Goal: Information Seeking & Learning: Learn about a topic

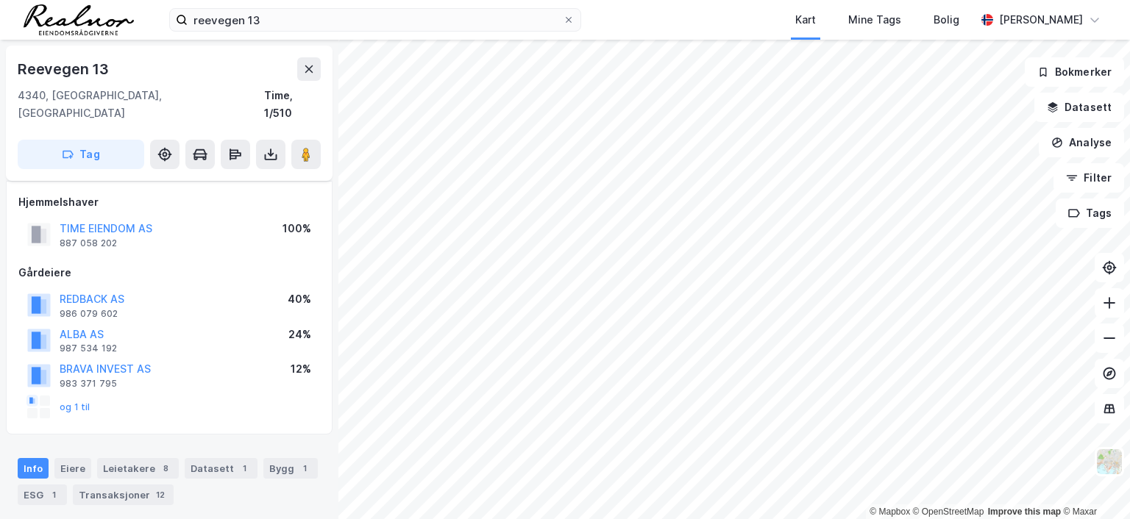
scroll to position [149, 0]
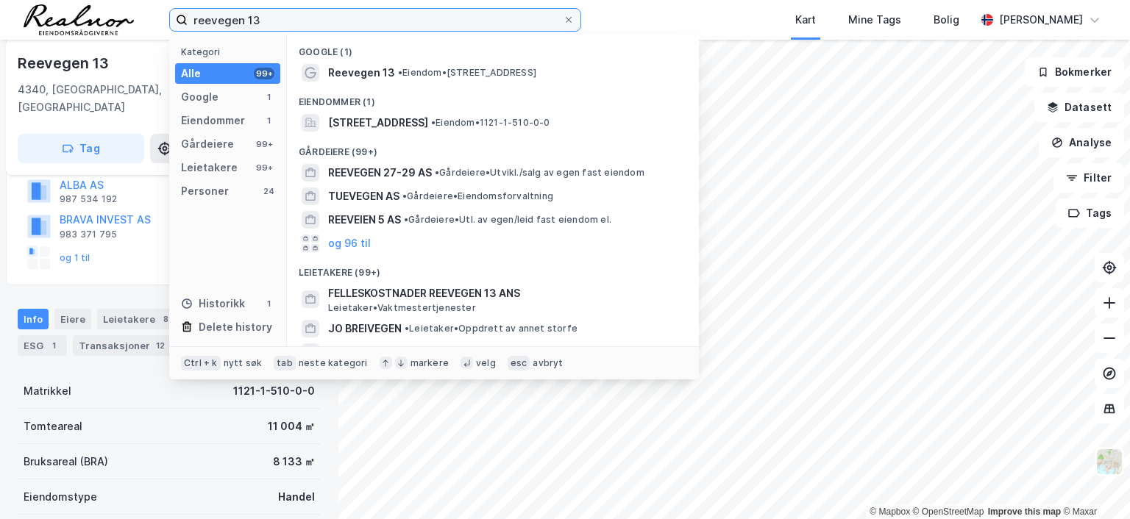
click at [261, 19] on input "reevegen 13" at bounding box center [375, 20] width 375 height 22
drag, startPoint x: 262, startPoint y: 19, endPoint x: 173, endPoint y: 11, distance: 89.4
click at [173, 11] on label "reevegen 13" at bounding box center [375, 20] width 412 height 24
click at [188, 11] on input "reevegen 13" at bounding box center [375, 20] width 375 height 22
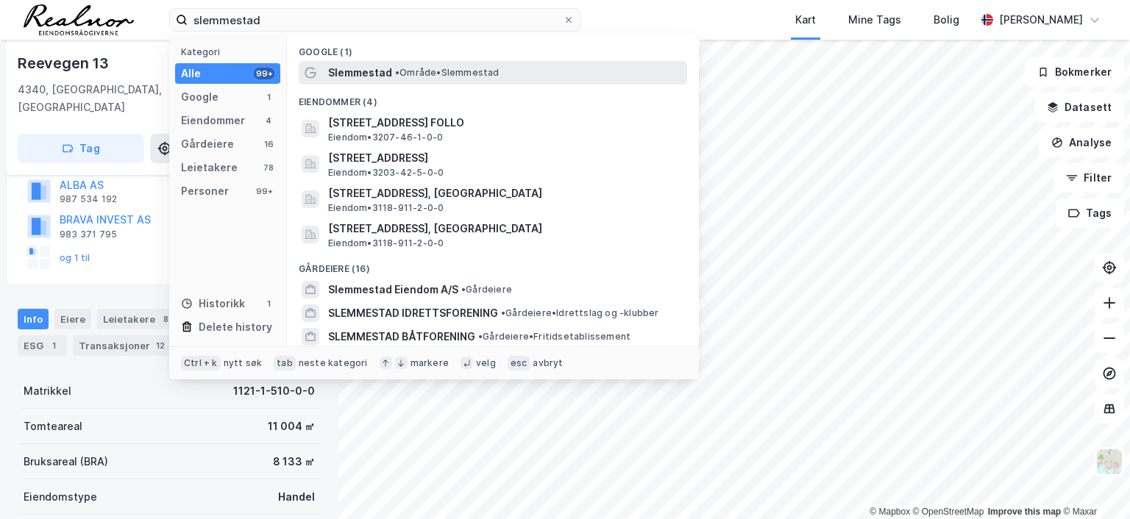
click at [367, 79] on span "Slemmestad" at bounding box center [360, 73] width 64 height 18
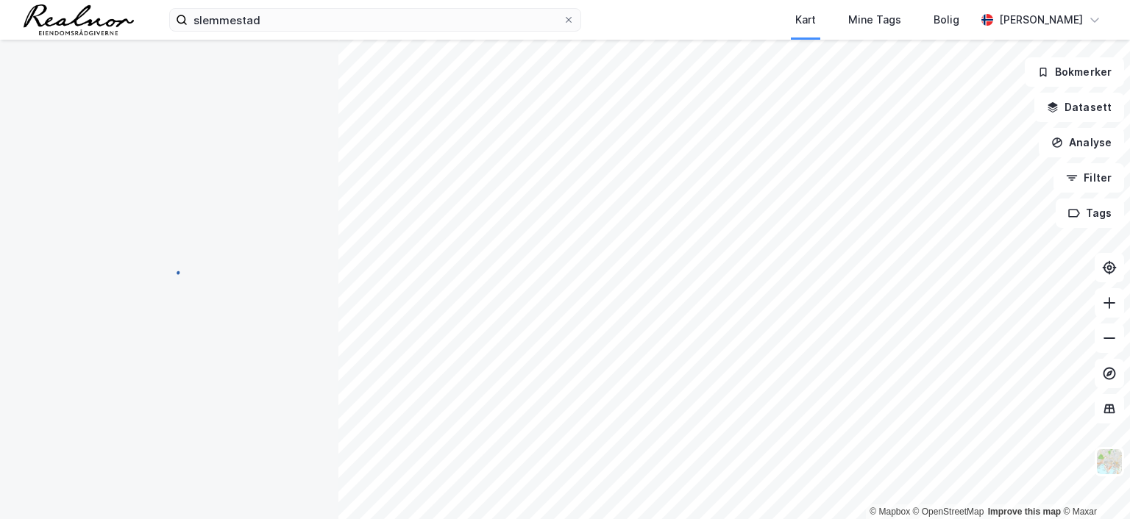
scroll to position [149, 0]
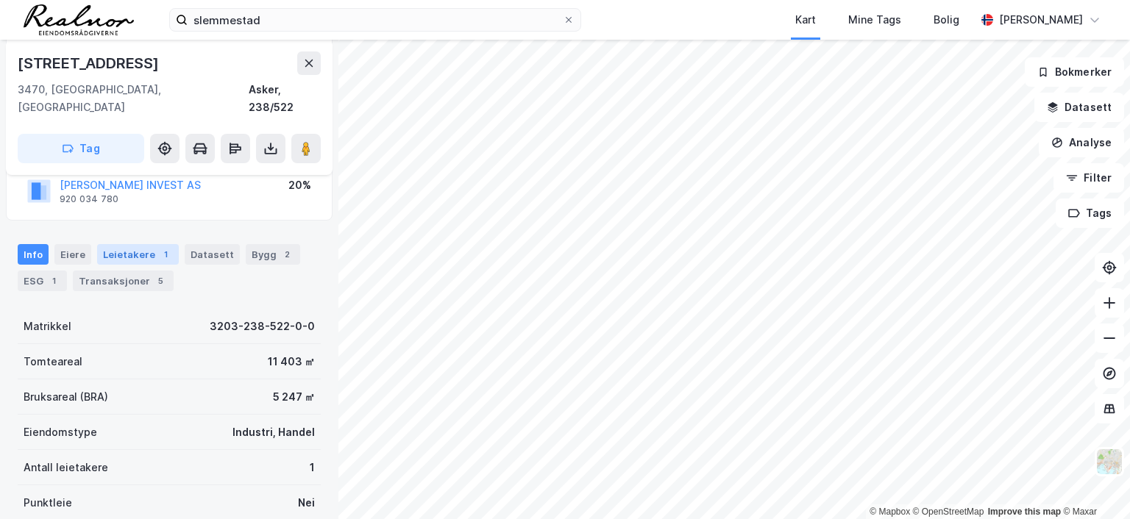
click at [141, 244] on div "Leietakere 1" at bounding box center [138, 254] width 82 height 21
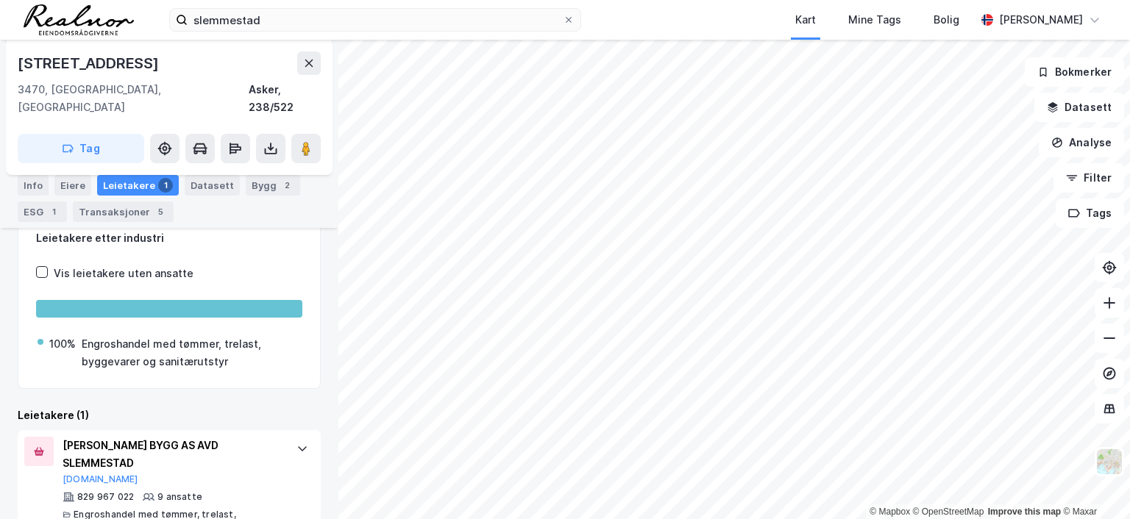
scroll to position [248, 0]
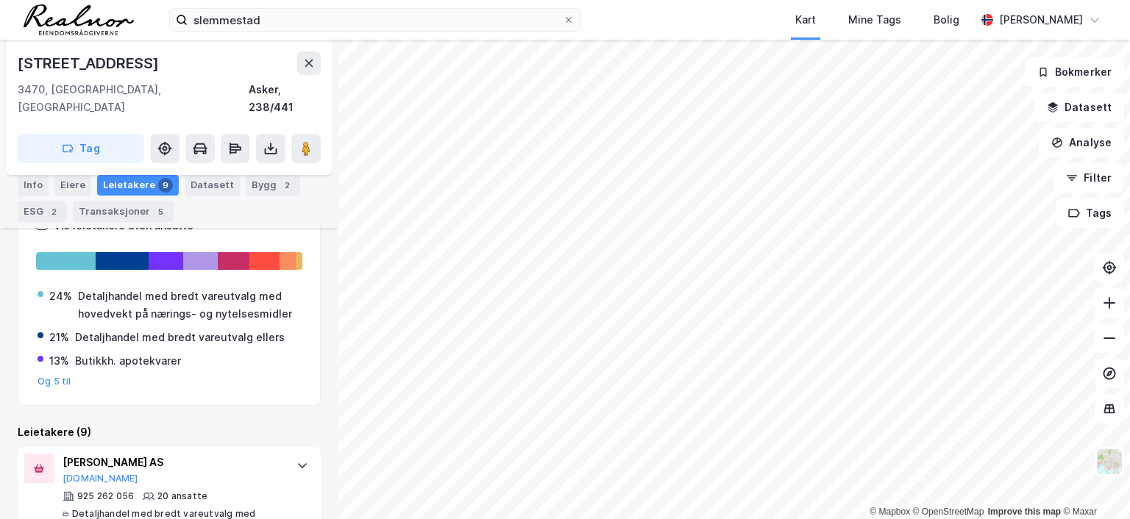
scroll to position [260, 0]
click at [65, 186] on div "Eiere" at bounding box center [72, 185] width 37 height 21
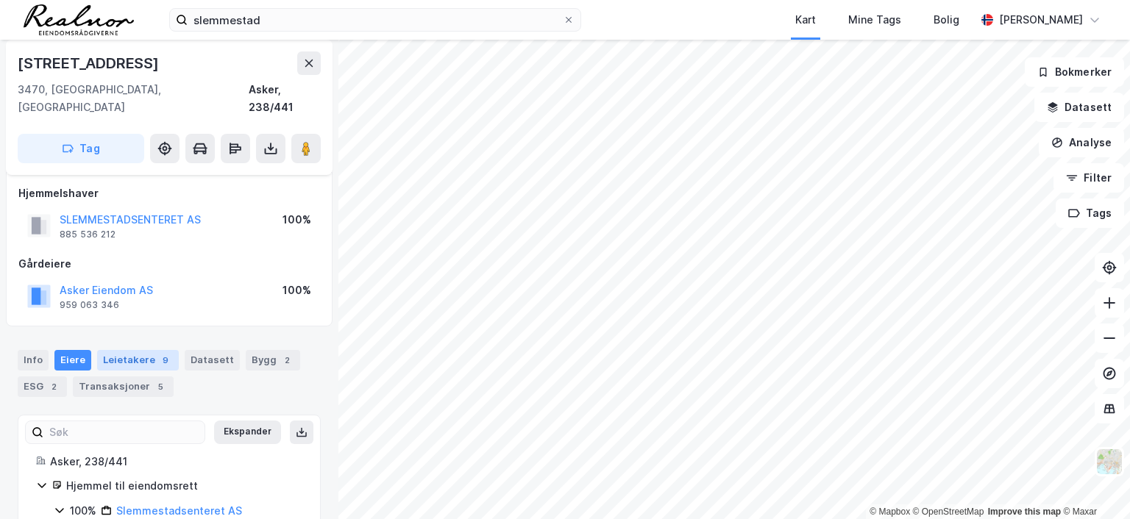
scroll to position [53, 0]
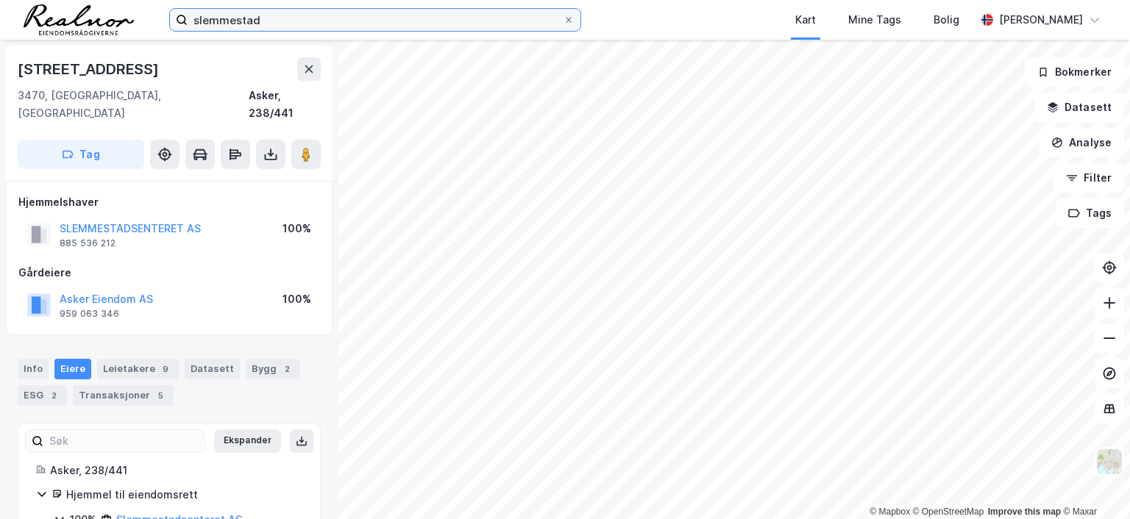
click at [255, 21] on input "slemmestad" at bounding box center [375, 20] width 375 height 22
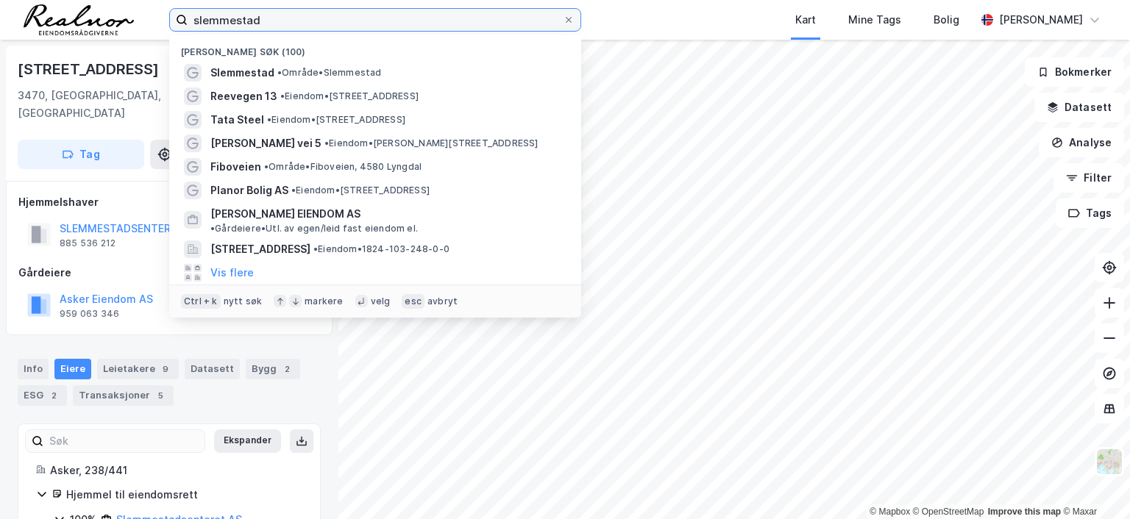
drag, startPoint x: 282, startPoint y: 23, endPoint x: 103, endPoint y: 10, distance: 179.2
click at [103, 10] on div "slemmestad Nylige søk (100) [GEOGRAPHIC_DATA] • Område • Slemmestad Reevegen 13…" at bounding box center [565, 20] width 1130 height 40
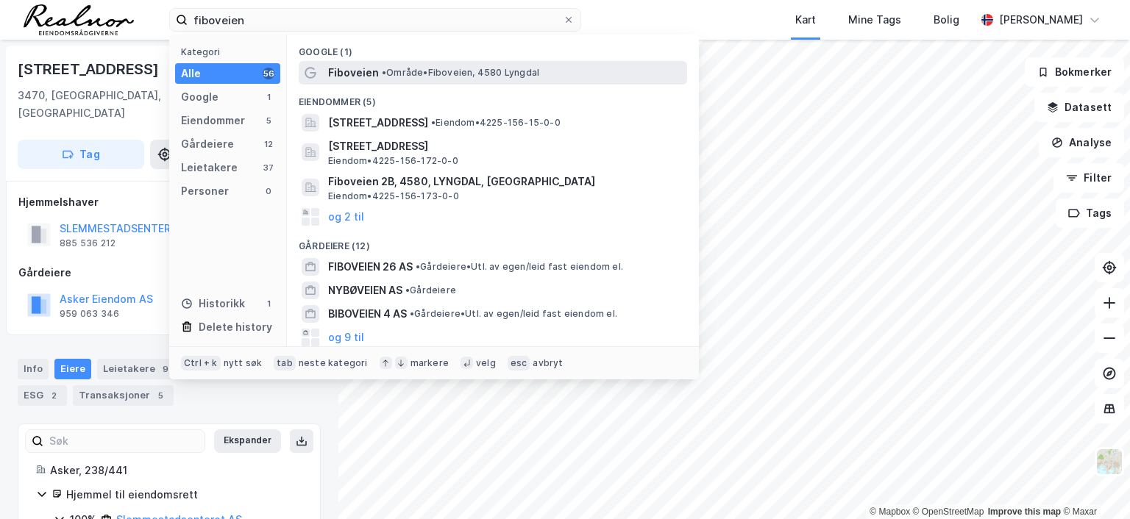
click at [505, 76] on span "• Område • Fiboveien, 4580 Lyngdal" at bounding box center [460, 73] width 157 height 12
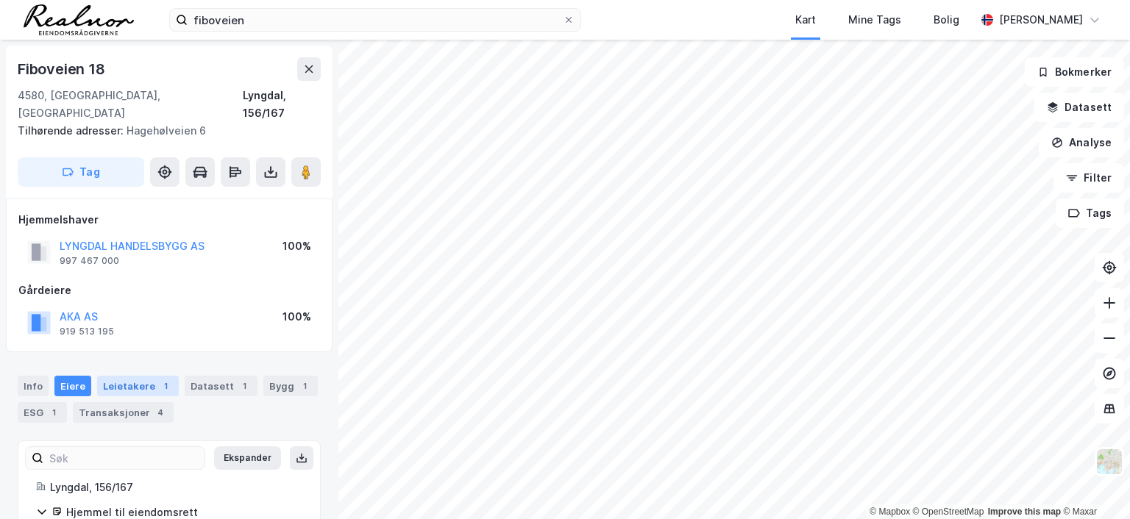
click at [149, 376] on div "Leietakere 1" at bounding box center [138, 386] width 82 height 21
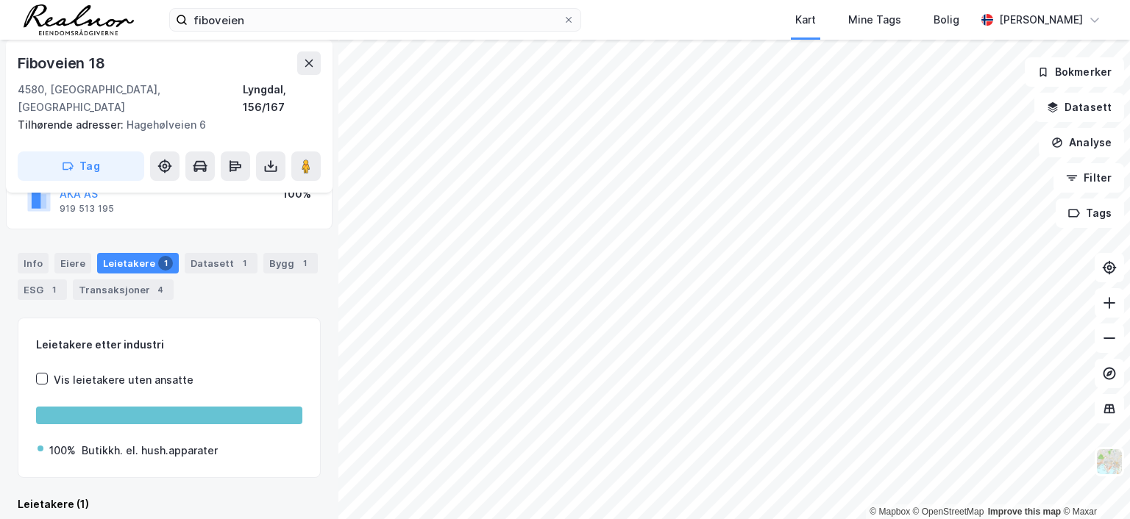
scroll to position [196, 0]
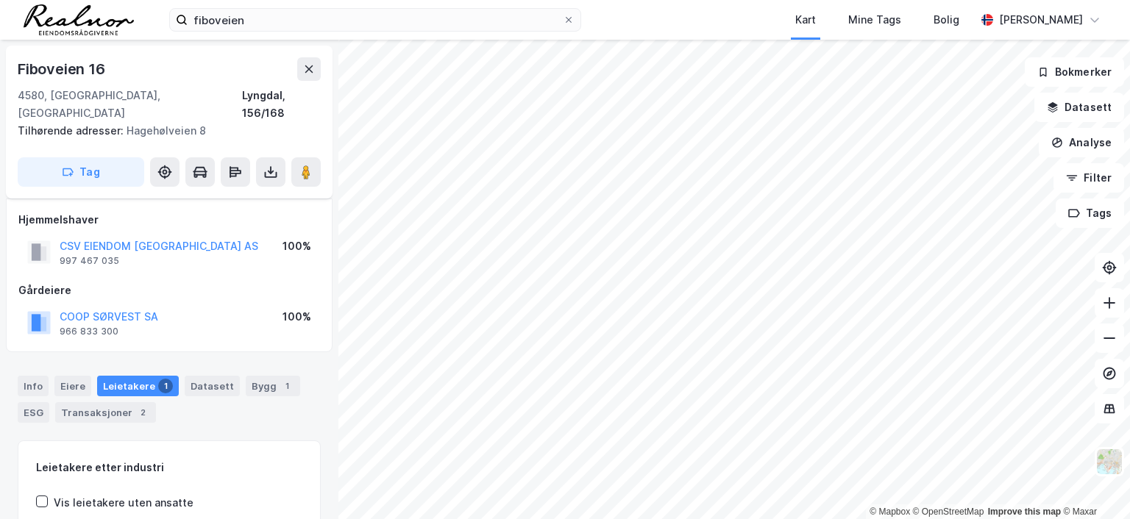
scroll to position [140, 0]
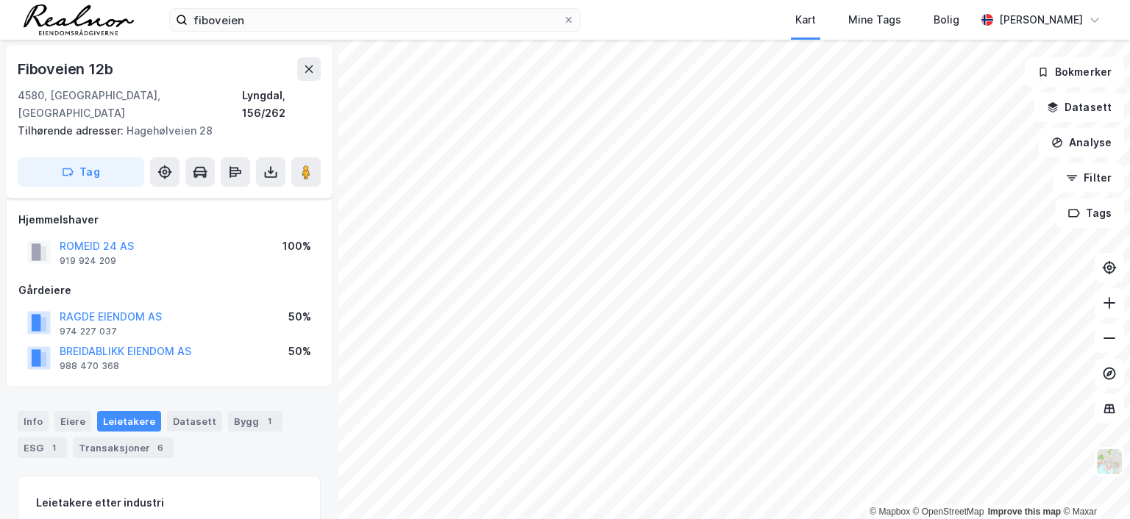
scroll to position [140, 0]
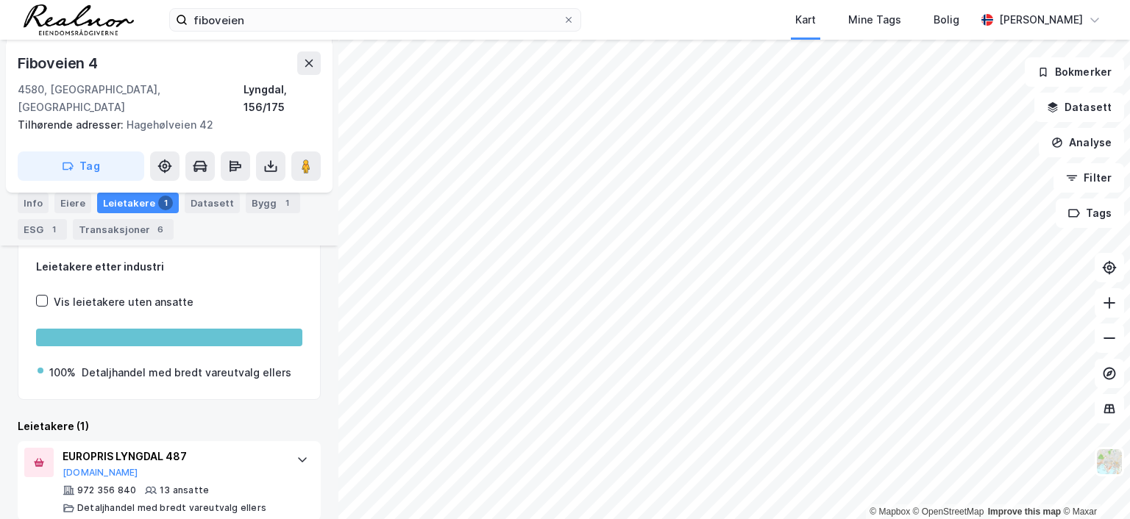
scroll to position [237, 0]
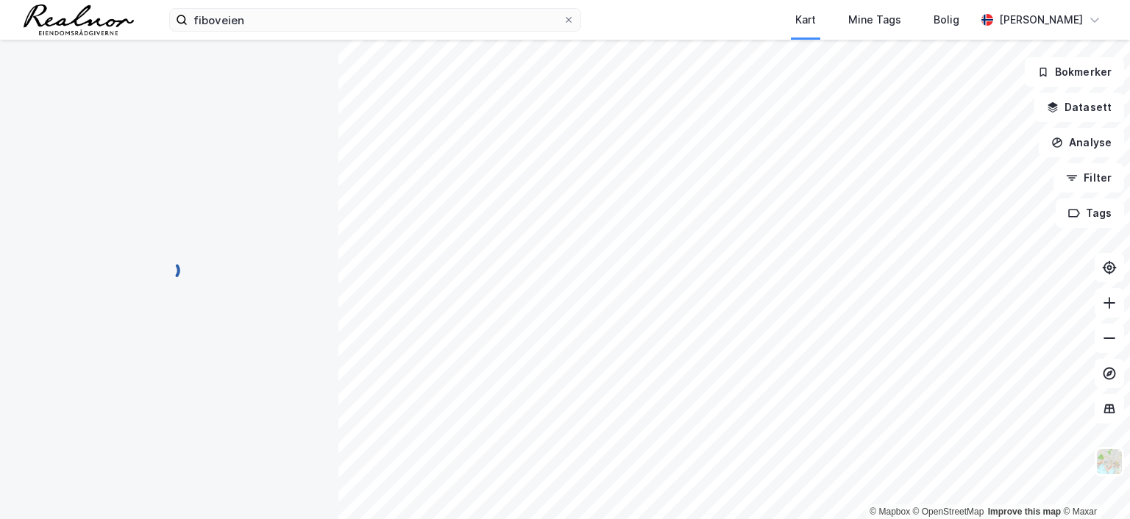
scroll to position [237, 0]
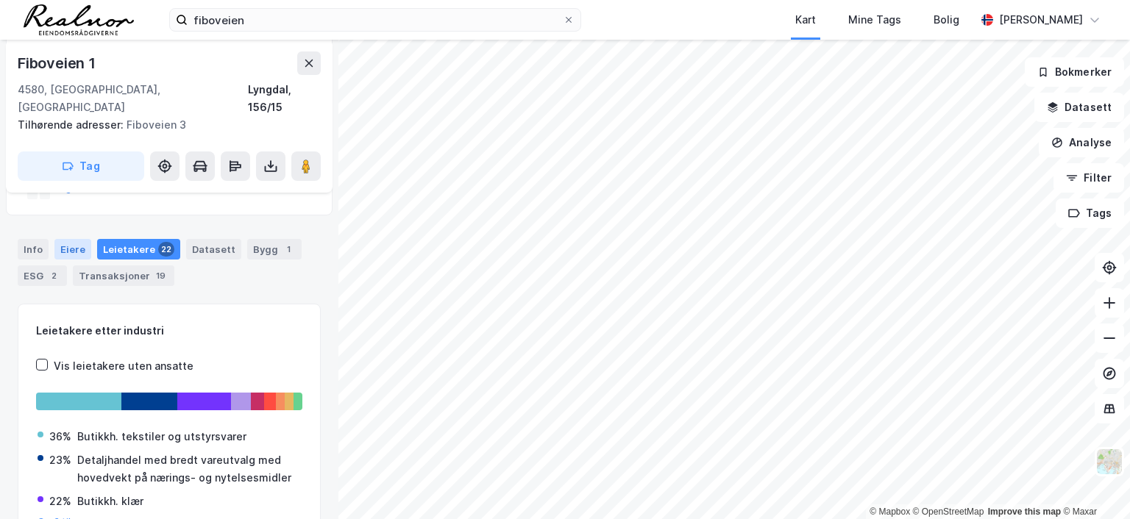
click at [74, 239] on div "Eiere" at bounding box center [72, 249] width 37 height 21
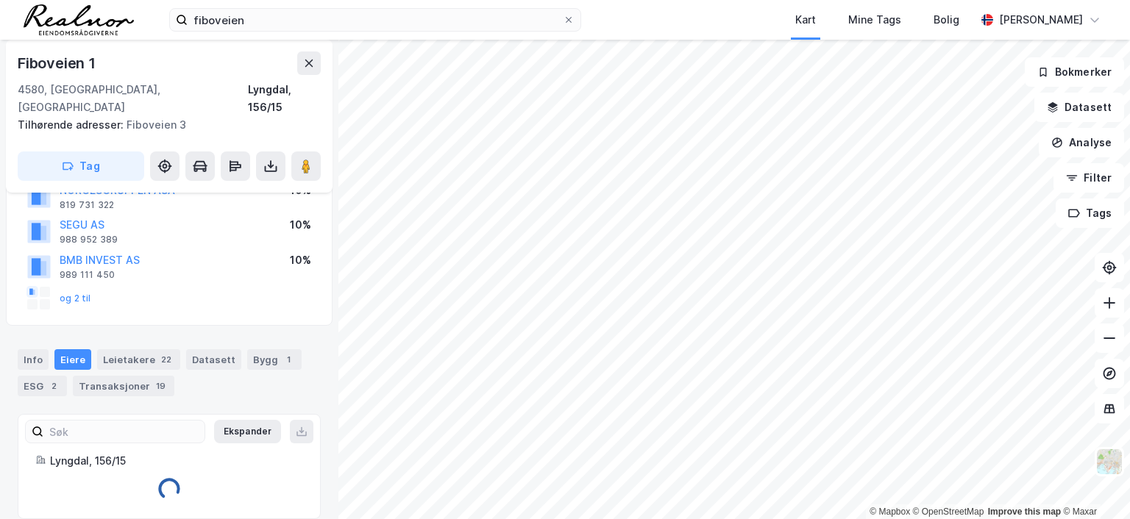
scroll to position [220, 0]
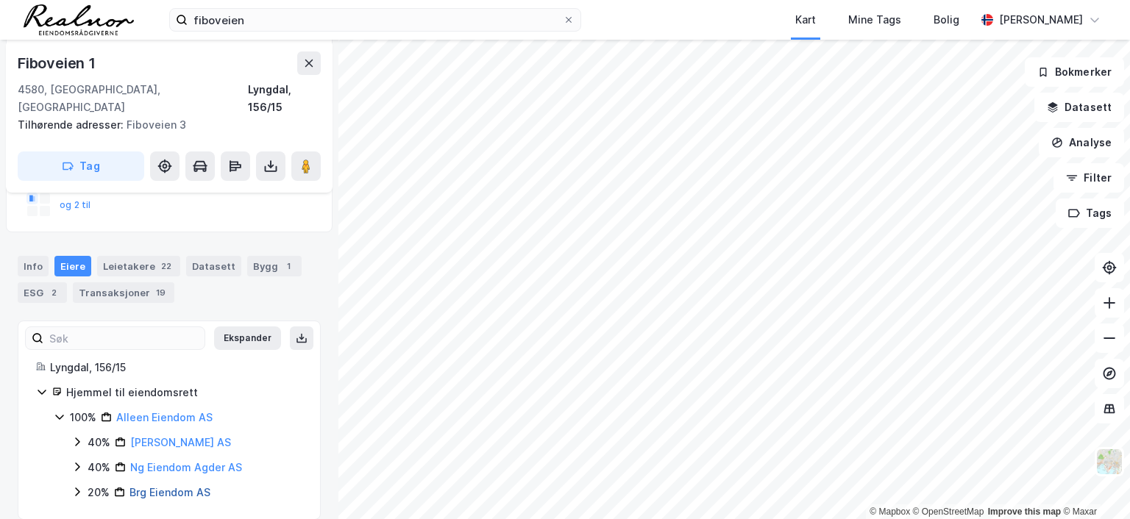
click at [183, 486] on link "Brg Eiendom AS" at bounding box center [169, 492] width 81 height 13
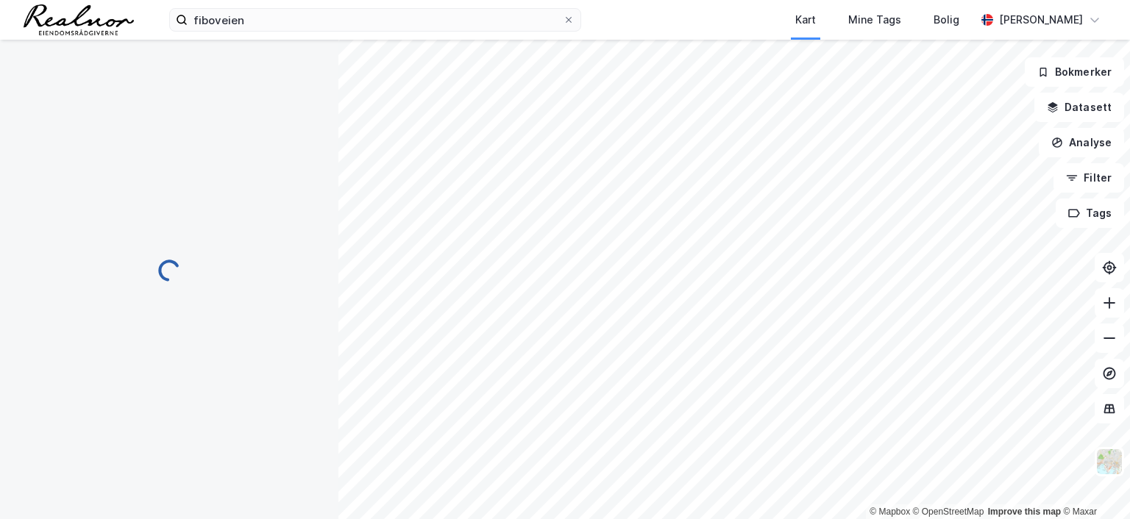
scroll to position [220, 0]
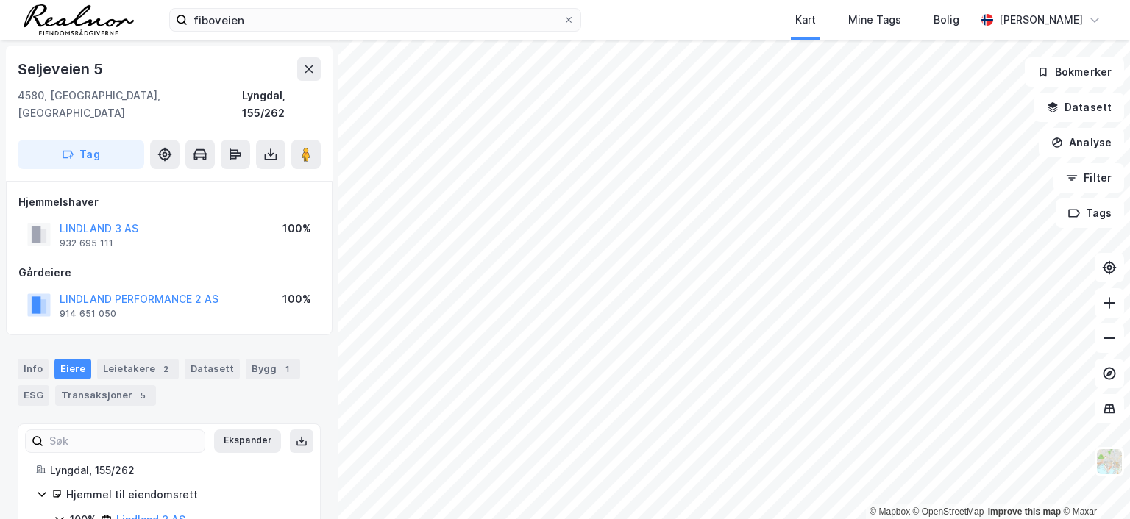
scroll to position [1, 0]
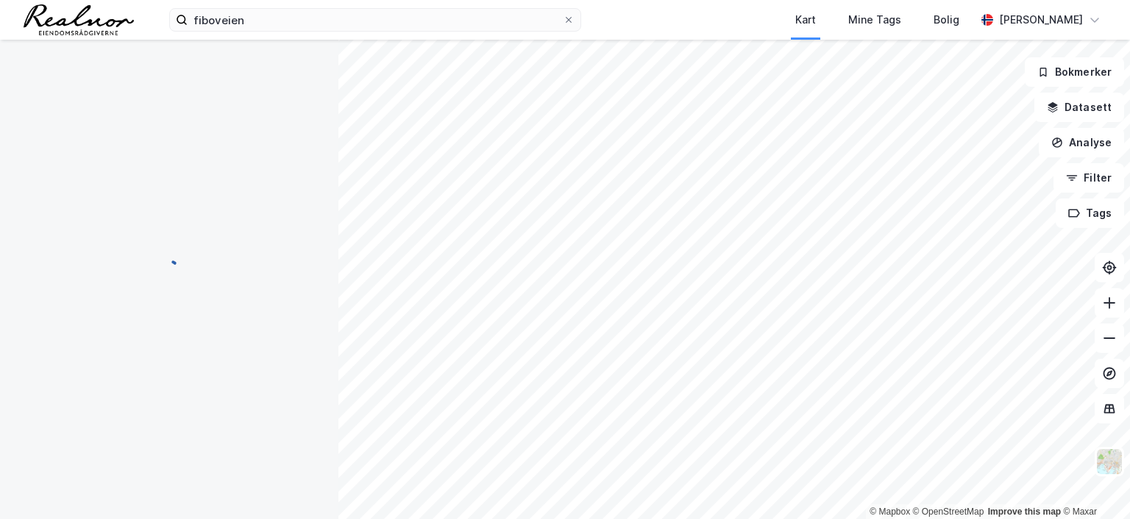
scroll to position [1, 0]
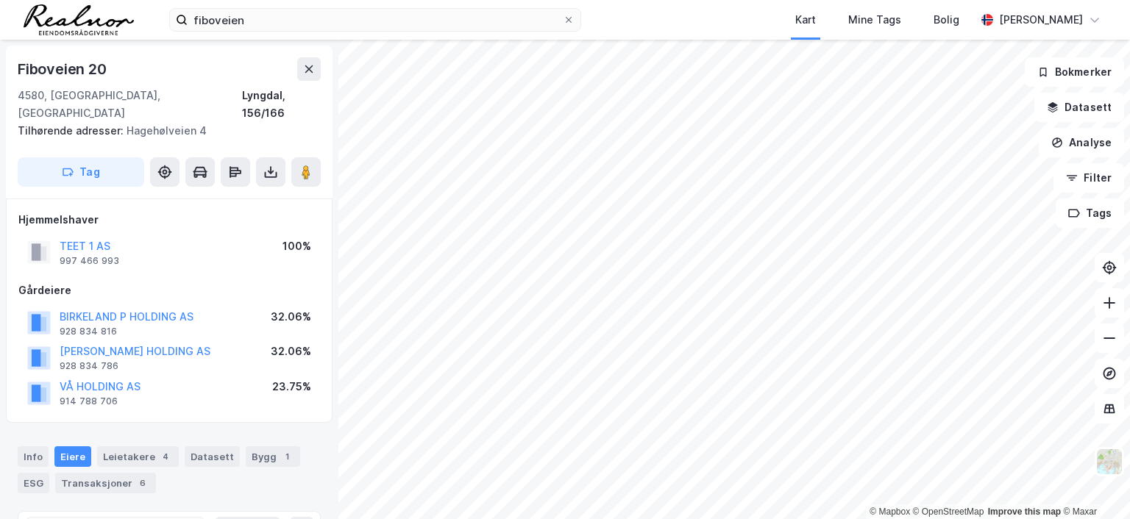
scroll to position [1, 0]
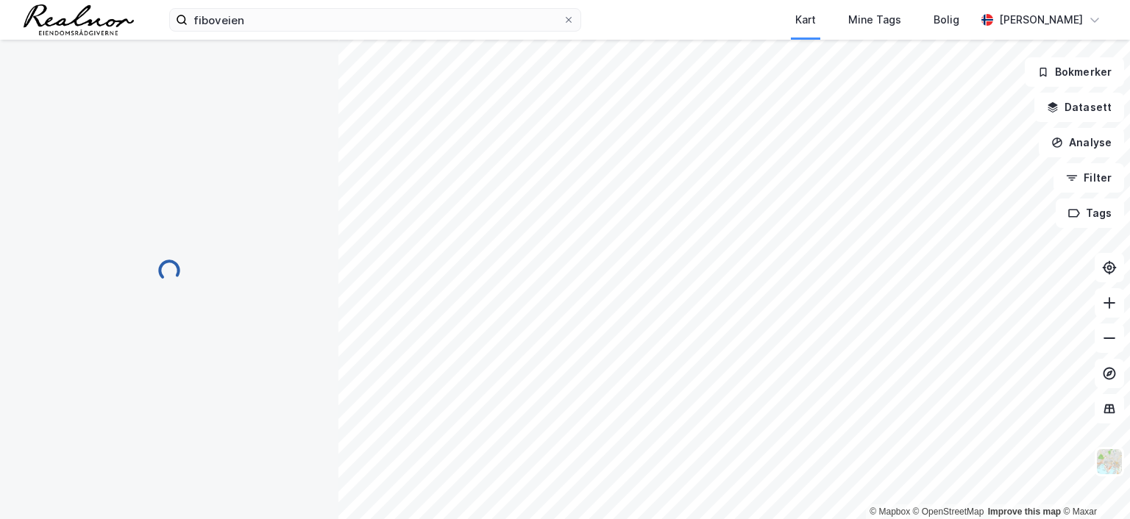
scroll to position [1, 0]
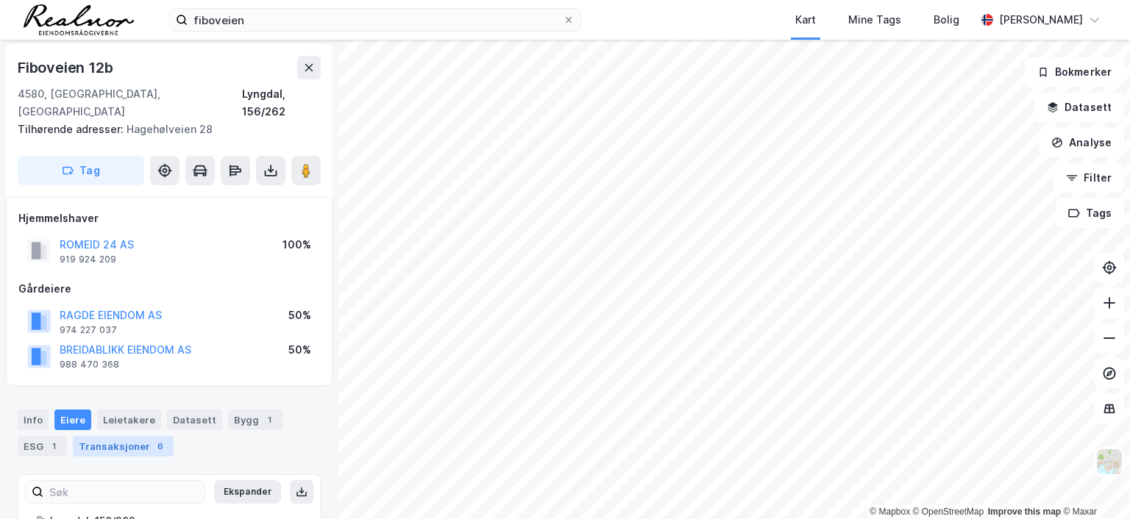
click at [132, 436] on div "Transaksjoner 6" at bounding box center [123, 446] width 101 height 21
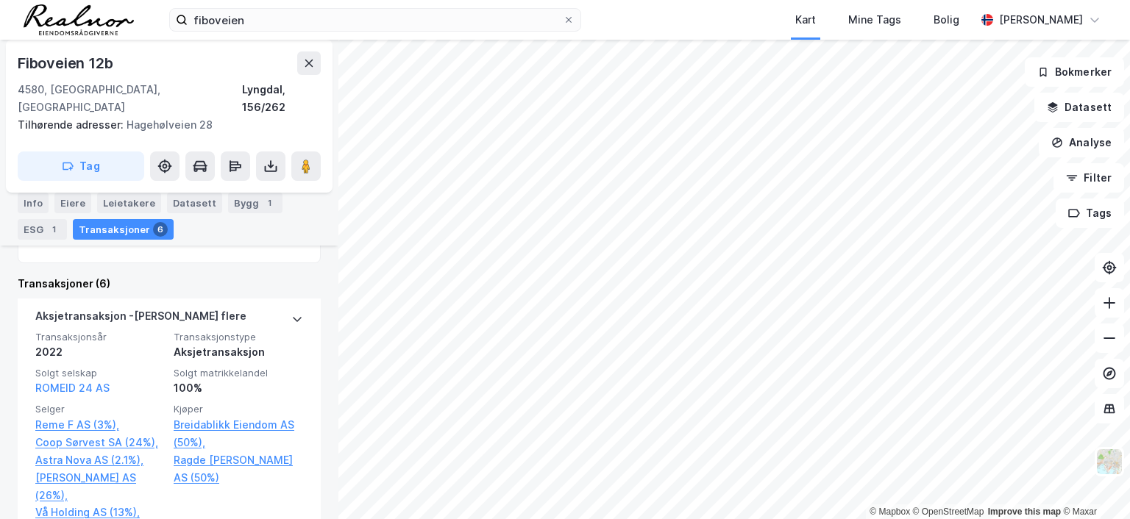
scroll to position [288, 0]
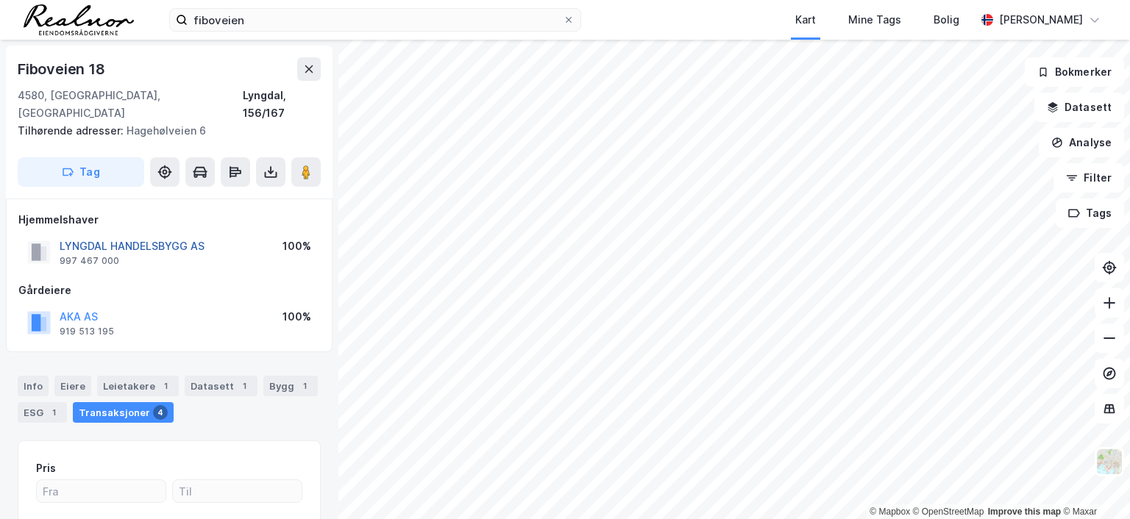
click at [0, 0] on button "LYNGDAL HANDELSBYGG AS" at bounding box center [0, 0] width 0 height 0
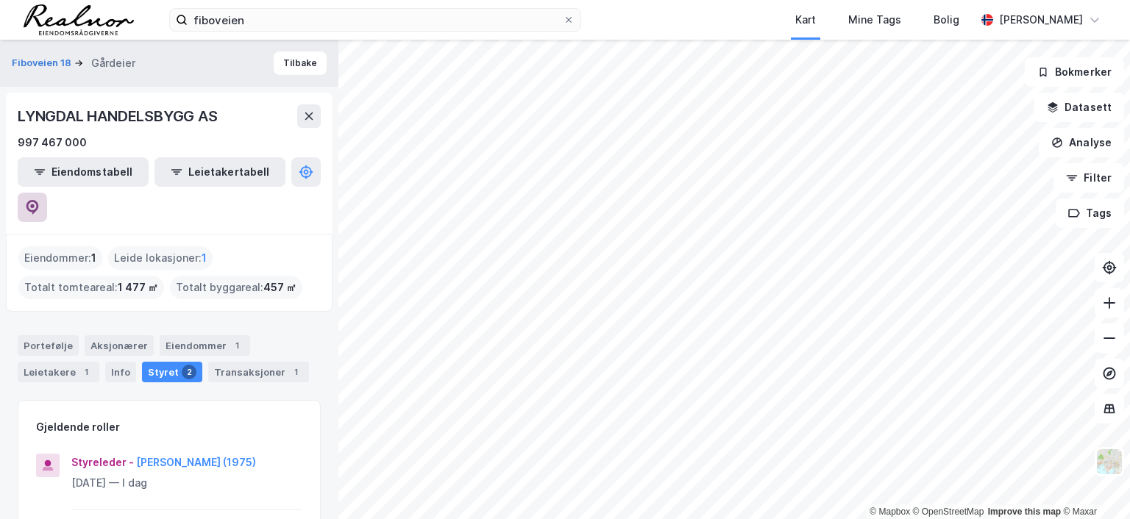
click at [40, 200] on icon at bounding box center [32, 207] width 15 height 15
click at [224, 362] on div "Transaksjoner 1" at bounding box center [258, 372] width 101 height 21
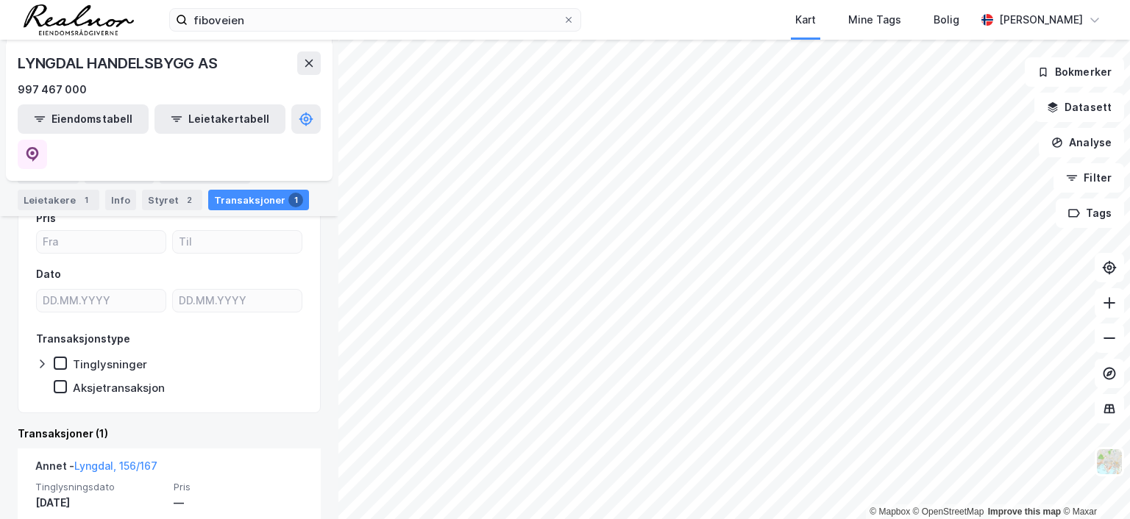
scroll to position [282, 0]
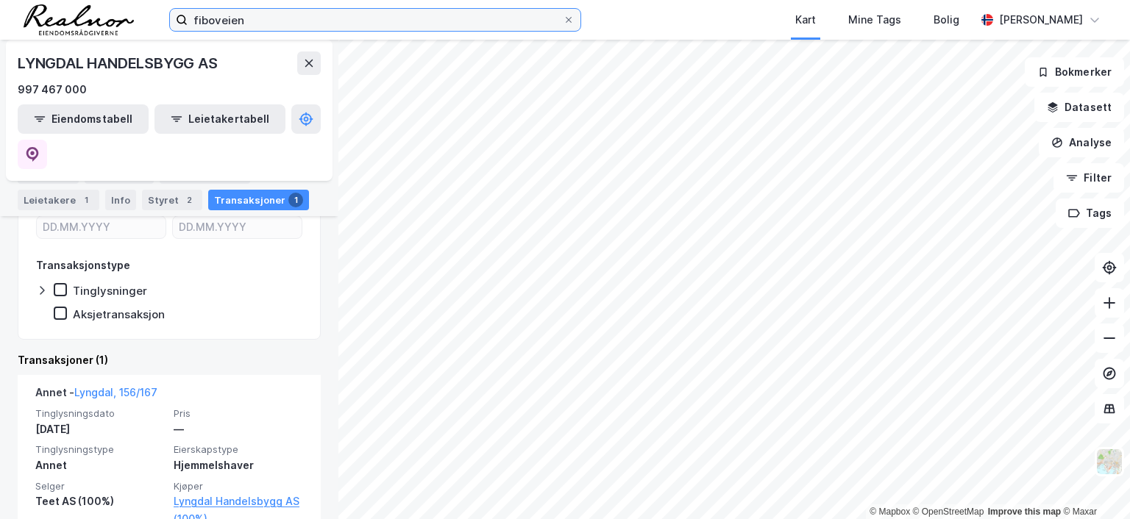
click at [282, 22] on input "fiboveien" at bounding box center [375, 20] width 375 height 22
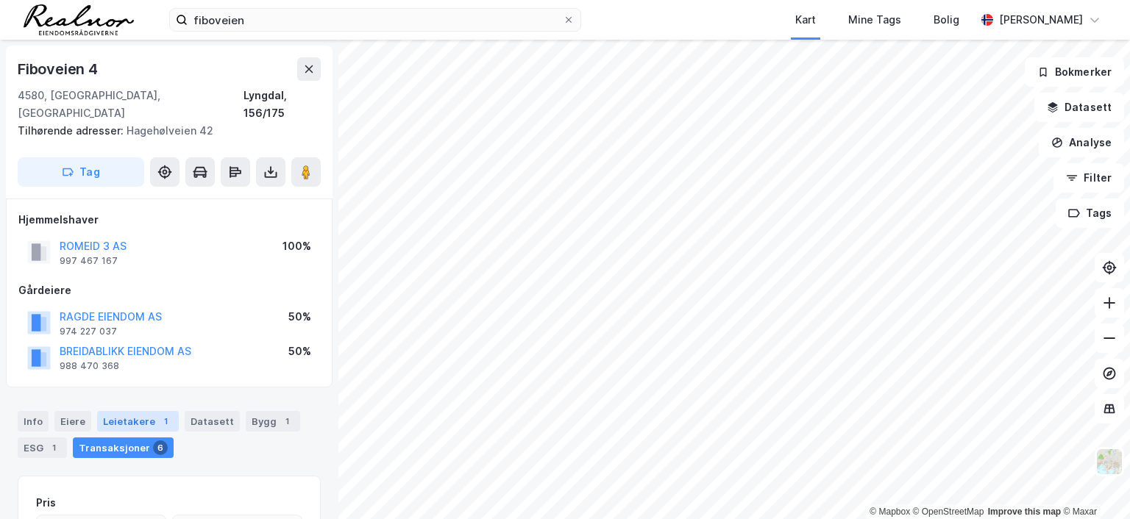
click at [149, 411] on div "Leietakere 1" at bounding box center [138, 421] width 82 height 21
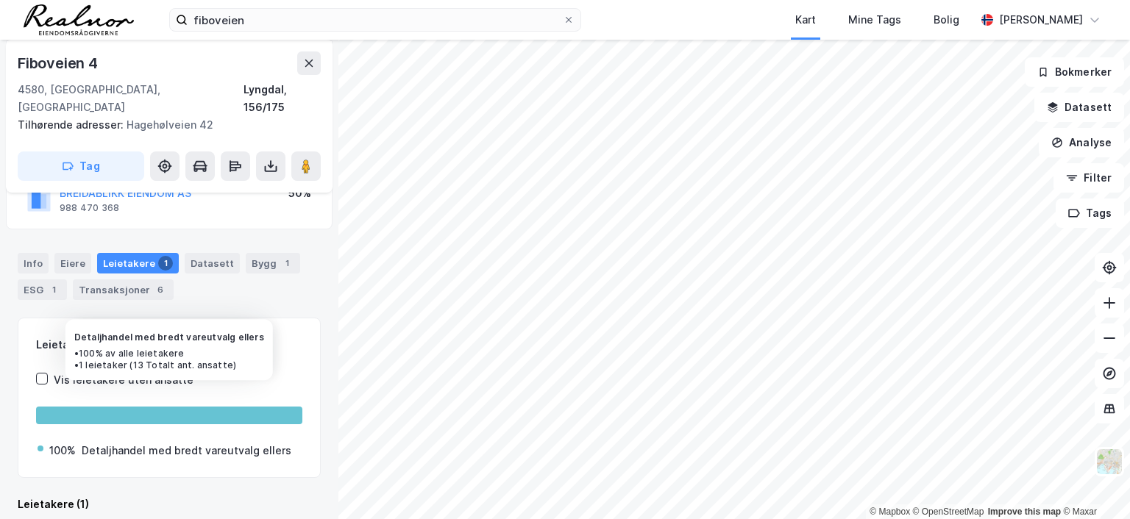
scroll to position [232, 0]
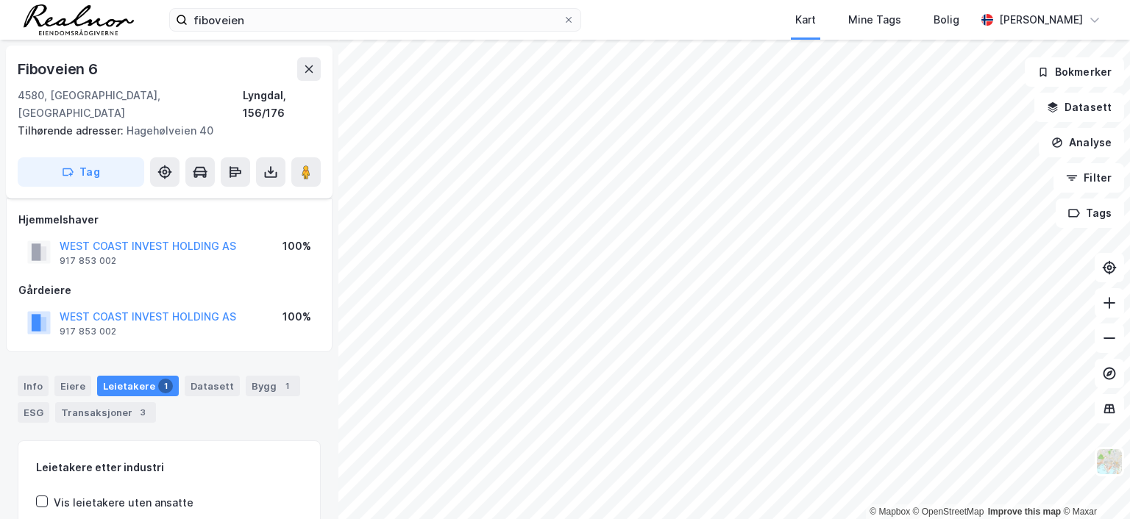
scroll to position [122, 0]
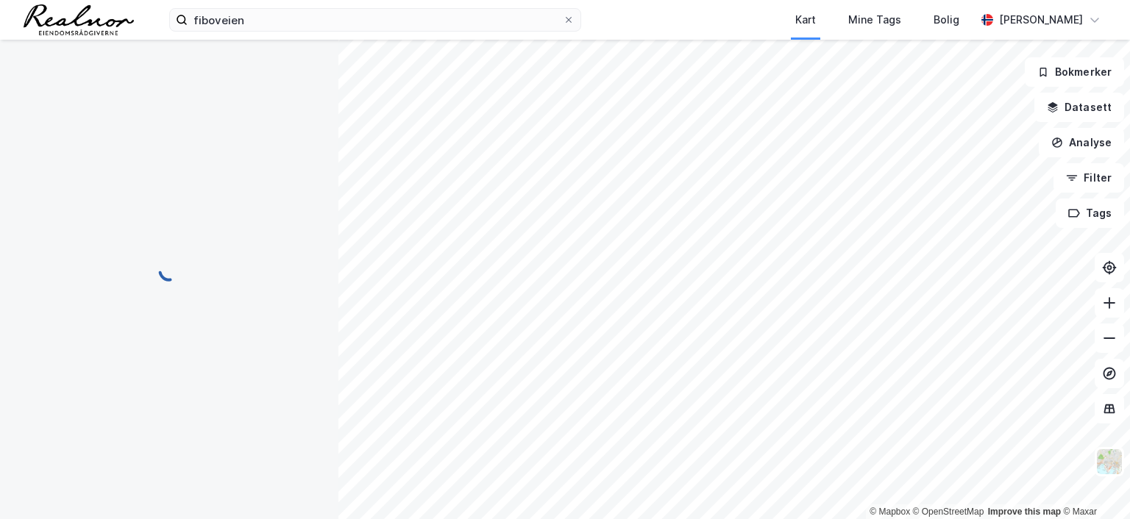
scroll to position [122, 0]
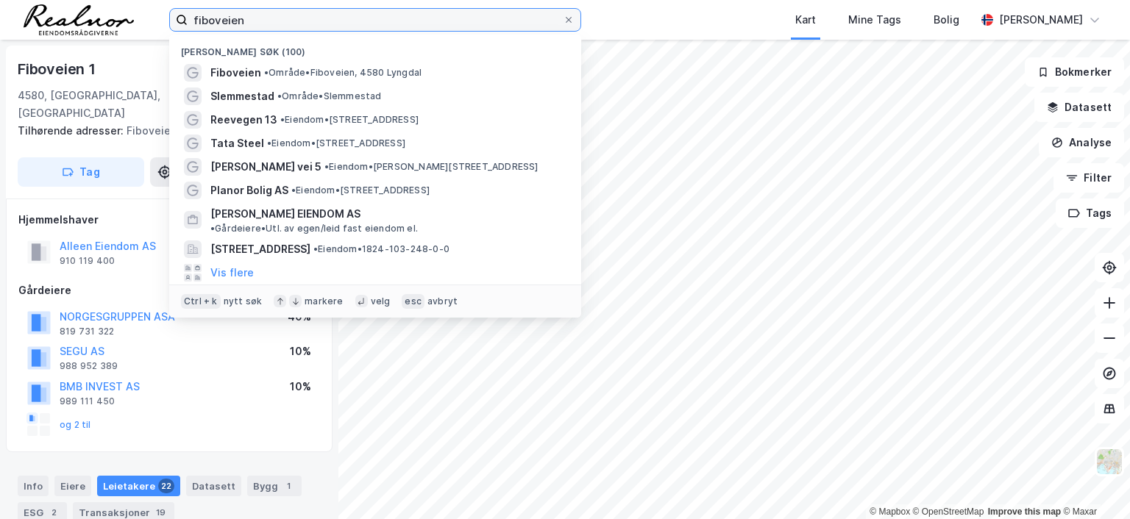
drag, startPoint x: 274, startPoint y: 19, endPoint x: 104, endPoint y: 19, distance: 169.9
click at [106, 20] on div "fiboveien Nylige søk (100) Fiboveien • Område • Fiboveien, 4580 Lyngdal Slemmes…" at bounding box center [565, 20] width 1130 height 40
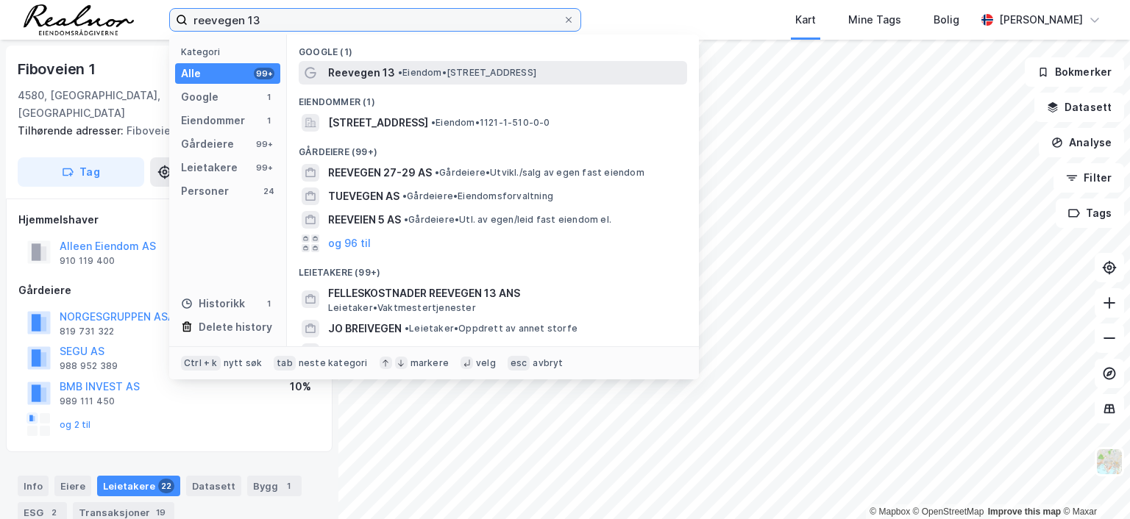
type input "reevegen 13"
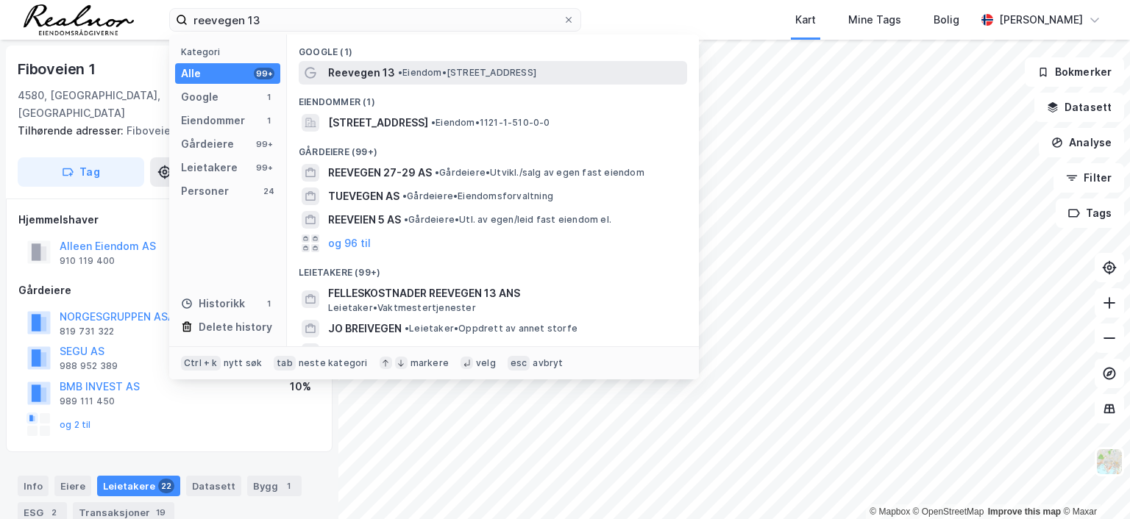
click at [421, 76] on span "• Eiendom • Reevegen 13, 4340 Bryne" at bounding box center [467, 73] width 138 height 12
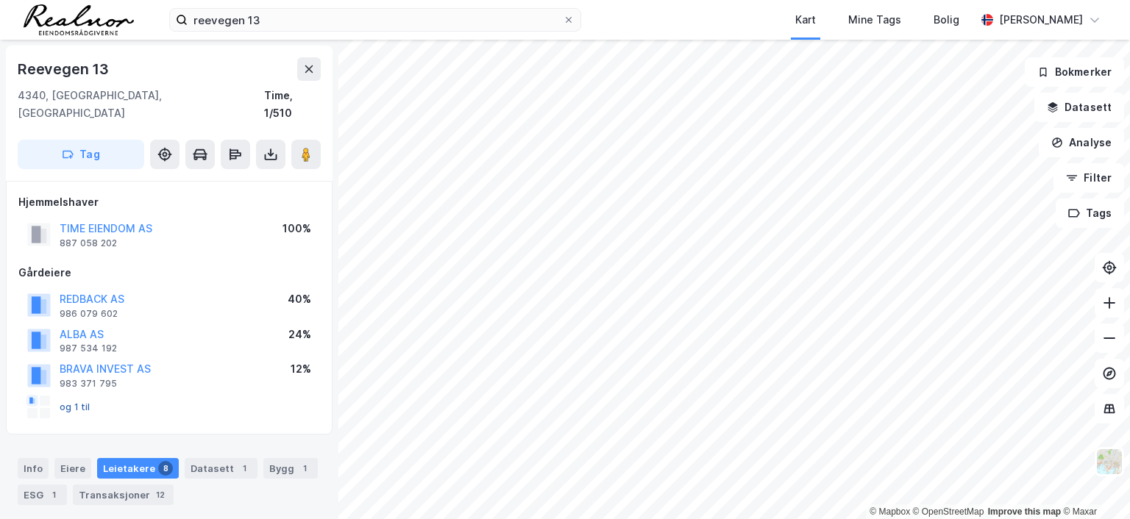
click at [0, 0] on button "og 1 til" at bounding box center [0, 0] width 0 height 0
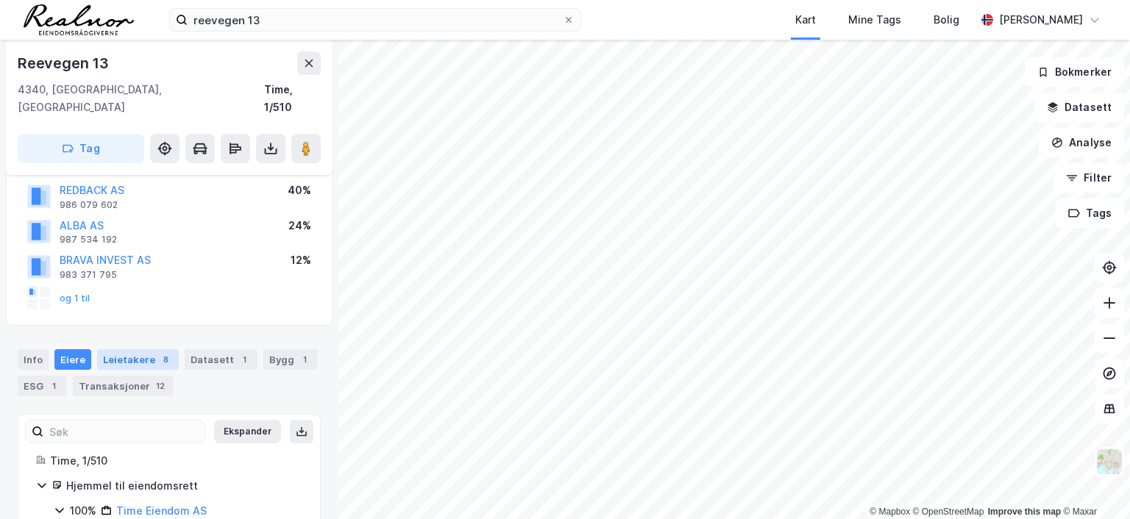
scroll to position [153, 0]
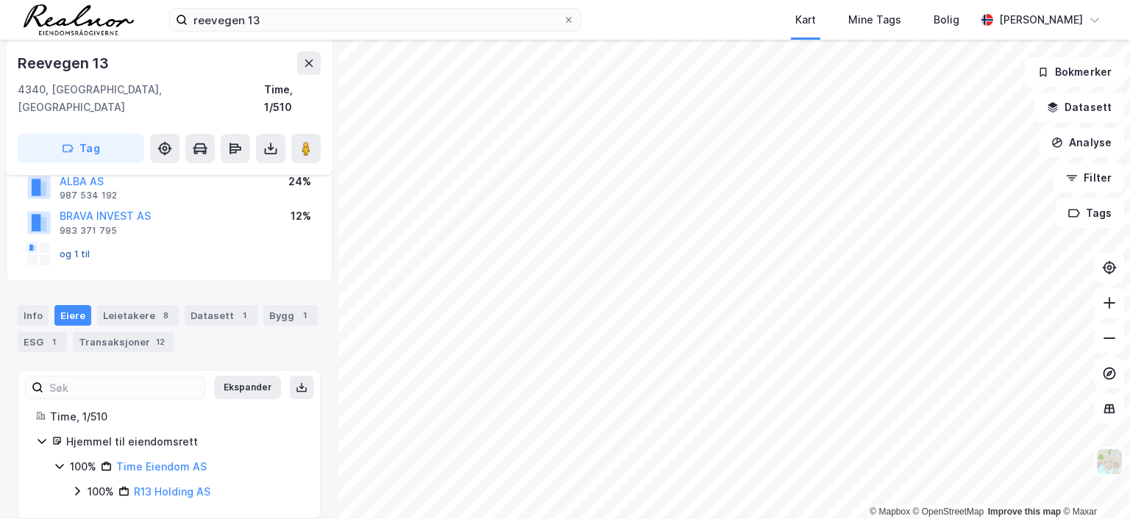
click at [0, 0] on button "og 1 til" at bounding box center [0, 0] width 0 height 0
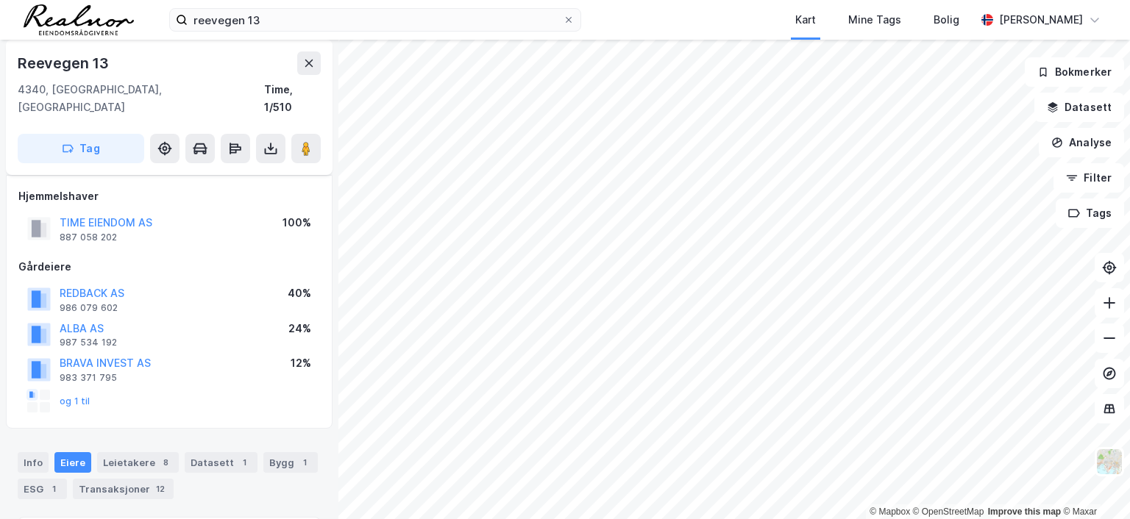
scroll to position [0, 0]
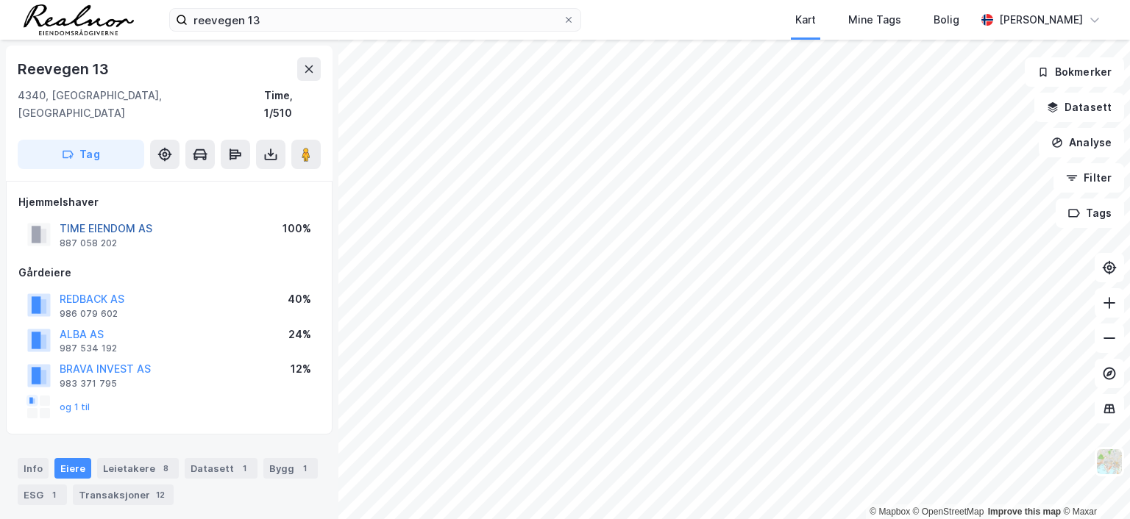
click at [0, 0] on button "TIME EIENDOM AS" at bounding box center [0, 0] width 0 height 0
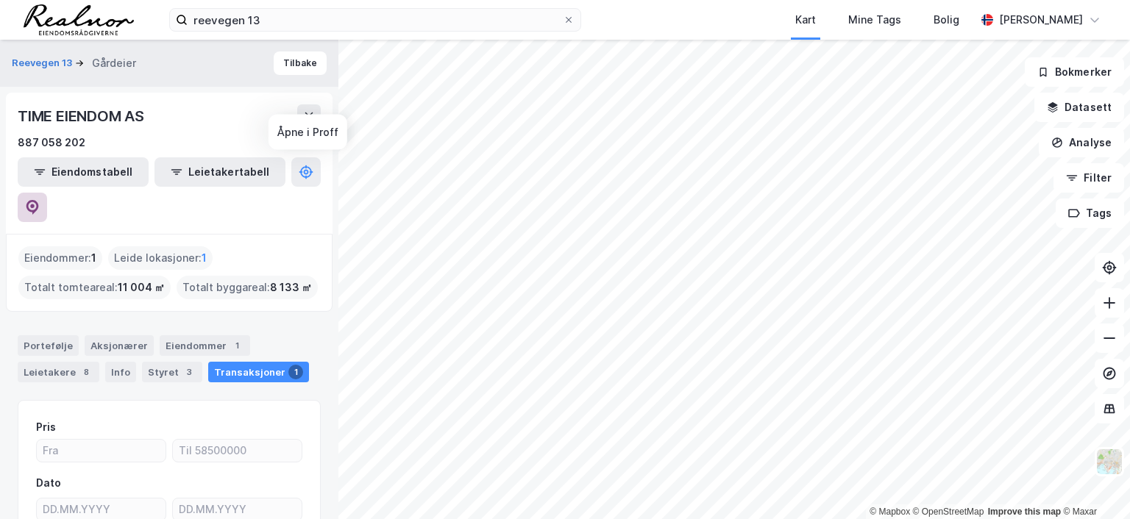
click at [39, 200] on icon at bounding box center [32, 207] width 13 height 15
